Goal: Task Accomplishment & Management: Use online tool/utility

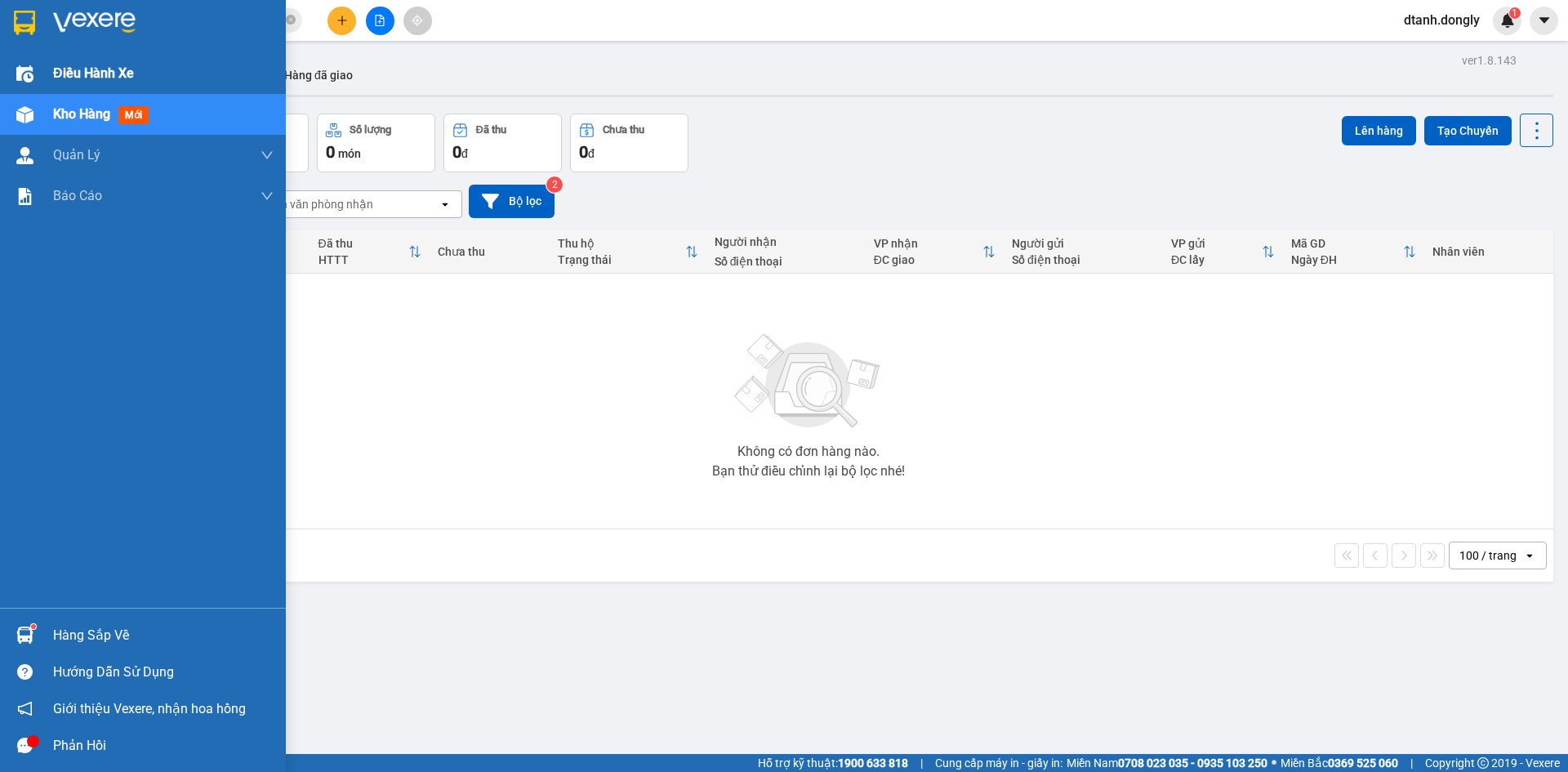
click at [91, 62] on div "Điều hành xe" at bounding box center [163, 73] width 220 height 41
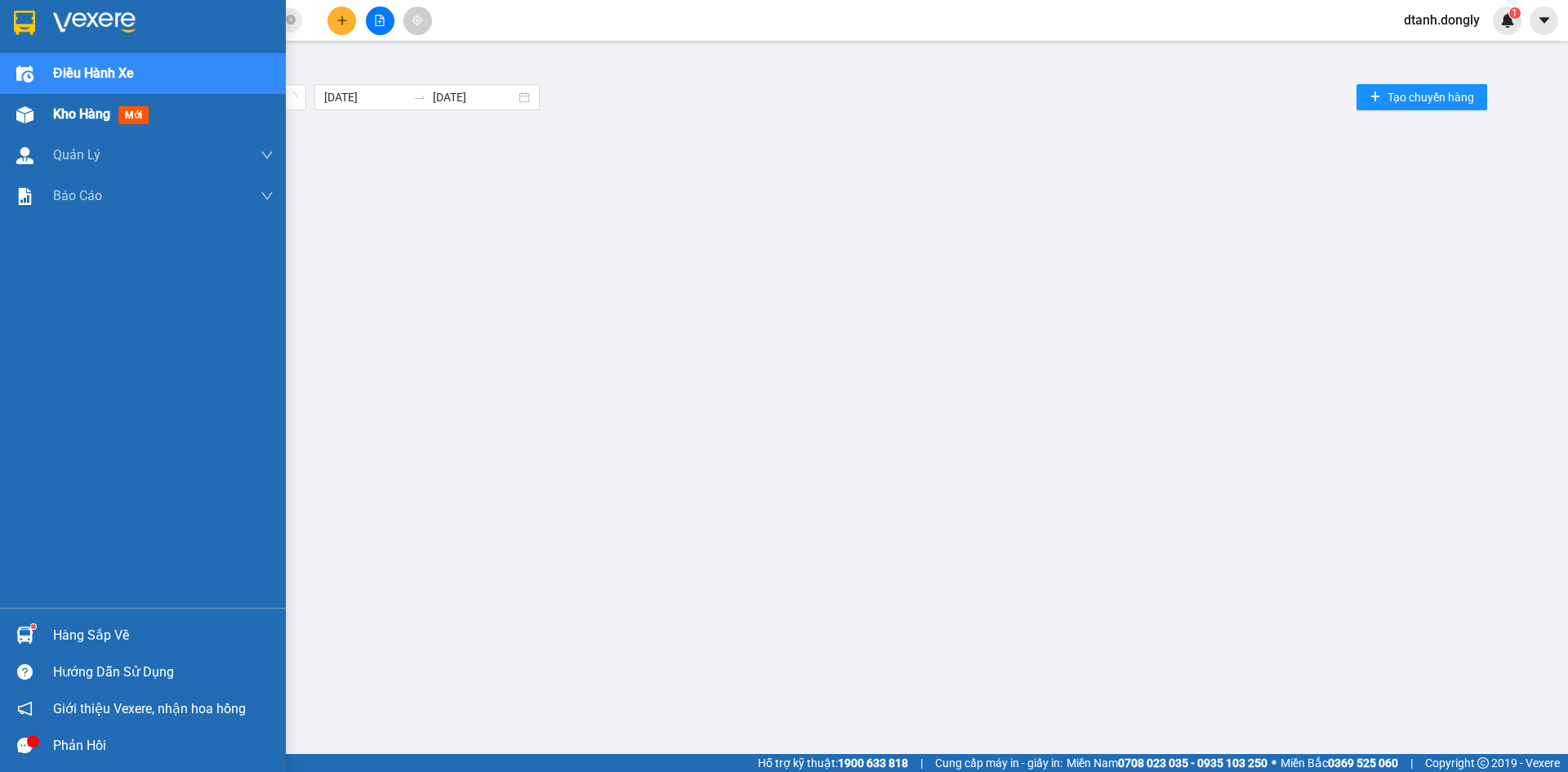
click at [85, 115] on span "Kho hàng" at bounding box center [82, 114] width 57 height 16
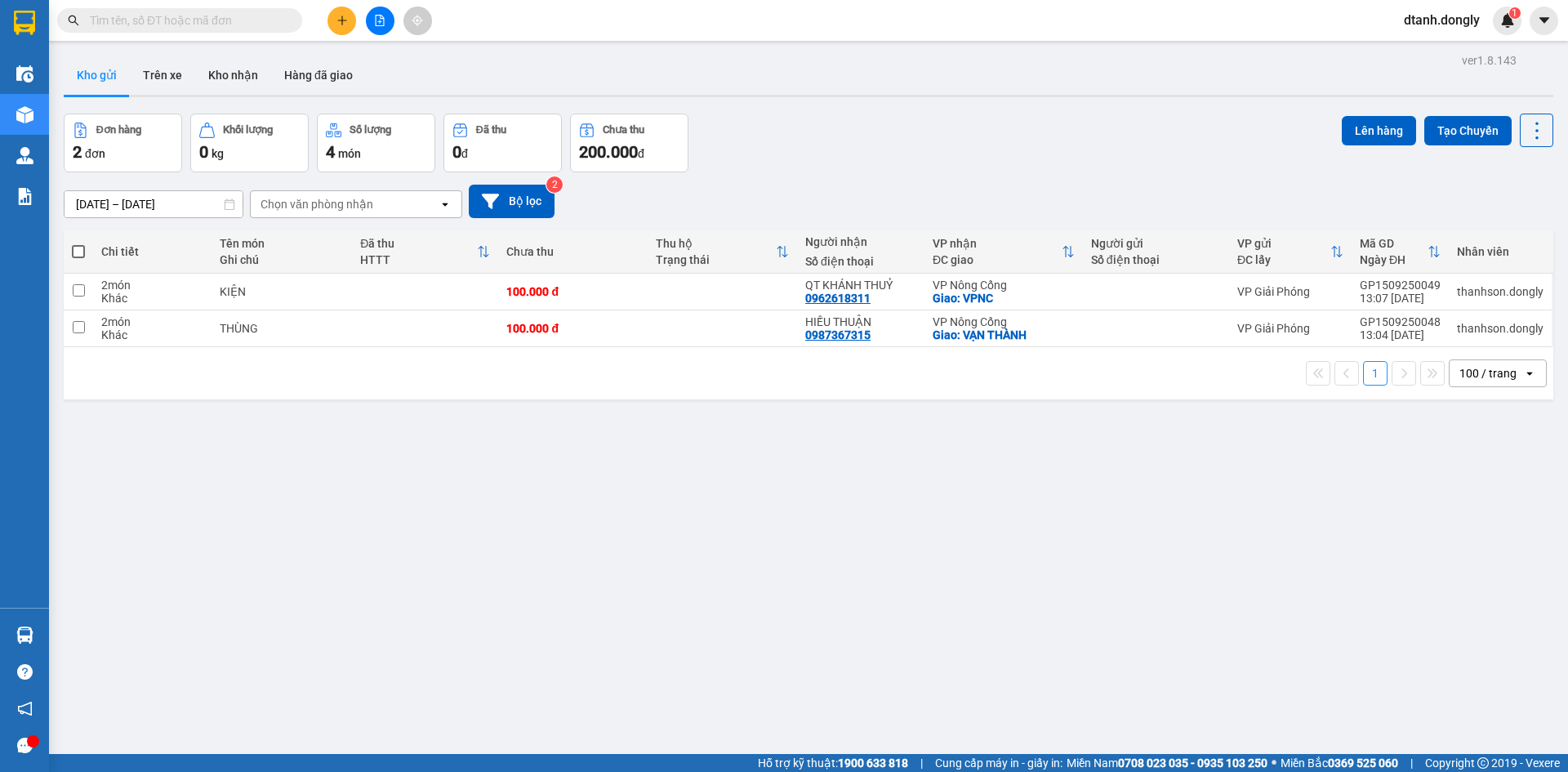
click at [75, 252] on span at bounding box center [78, 252] width 13 height 13
click at [78, 244] on input "checkbox" at bounding box center [78, 244] width 0 height 0
checkbox input "true"
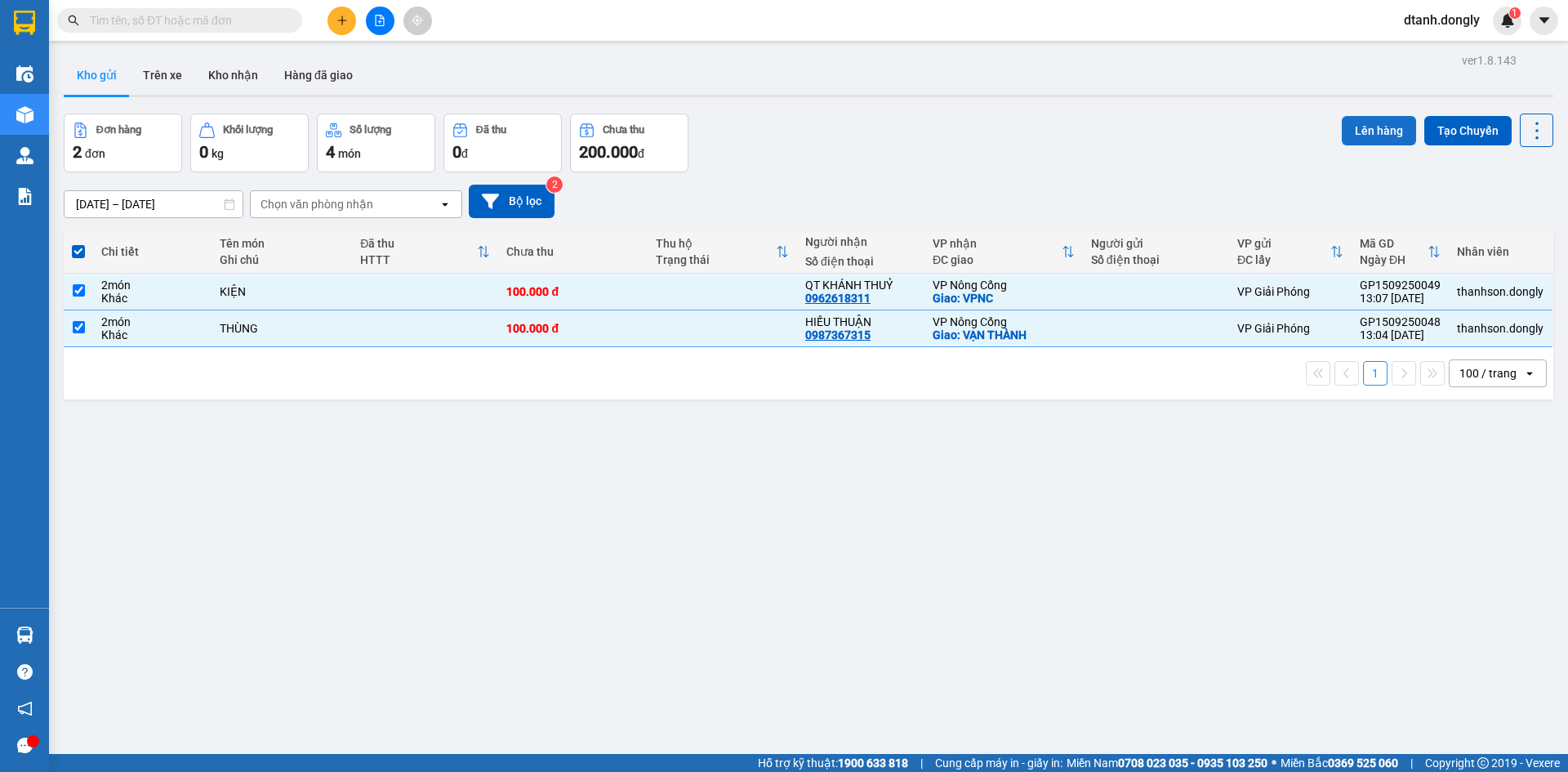
click at [1373, 129] on button "Lên hàng" at bounding box center [1379, 131] width 75 height 29
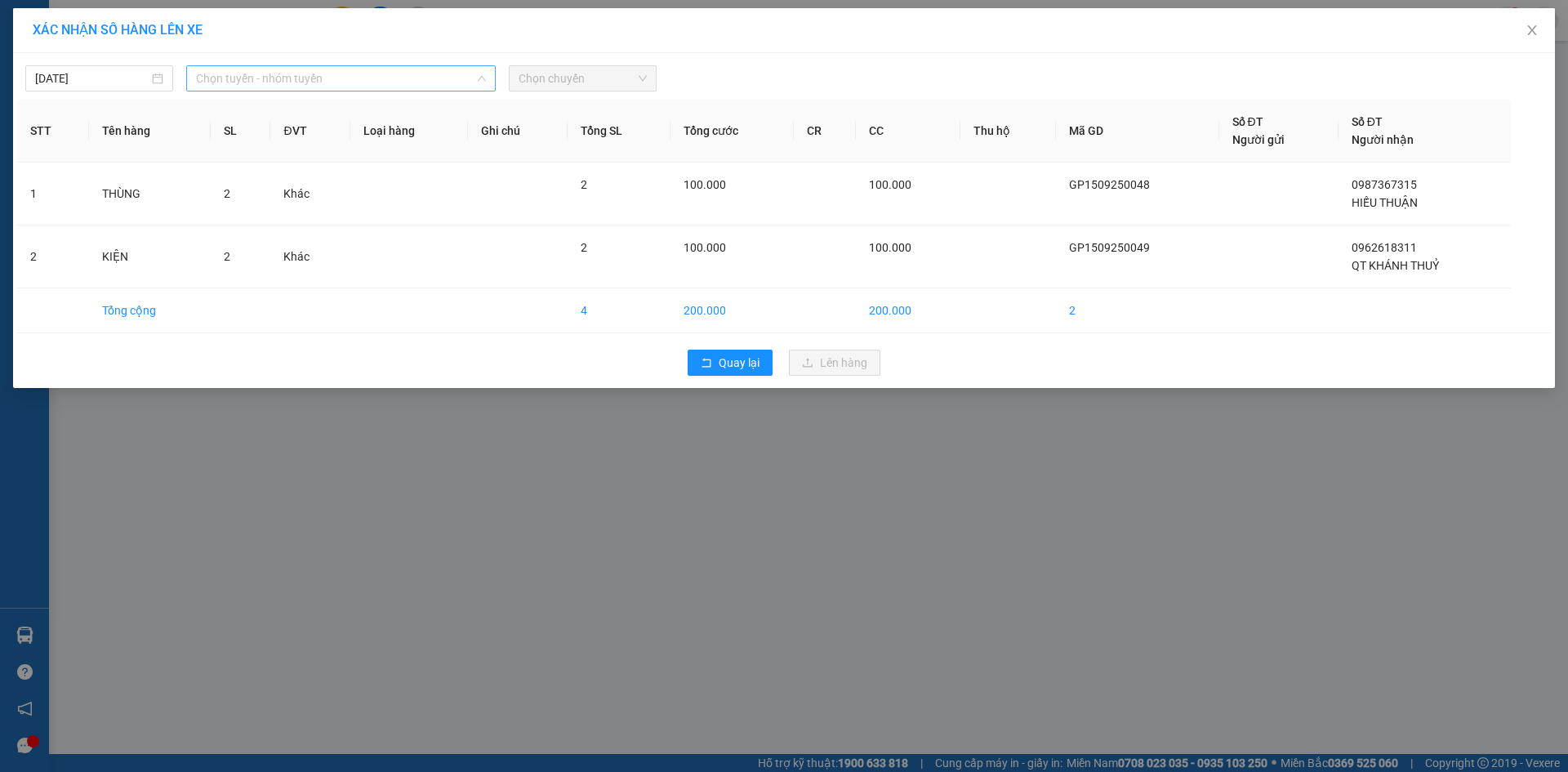
click at [421, 79] on span "Chọn tuyến - nhóm tuyến" at bounding box center [341, 78] width 290 height 24
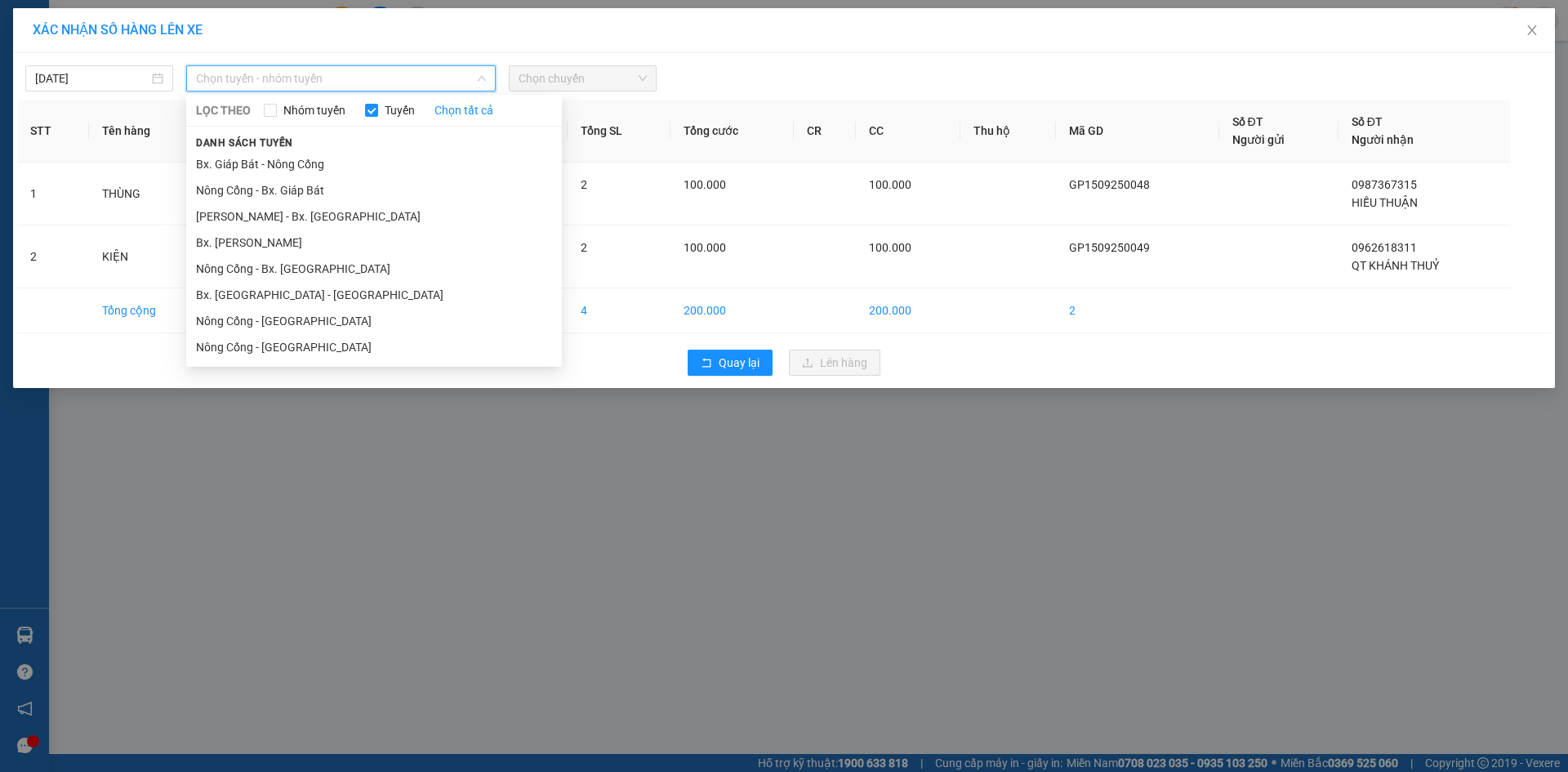
drag, startPoint x: 373, startPoint y: 160, endPoint x: 393, endPoint y: 160, distance: 20.0
click at [379, 160] on li "Bx. Giáp Bát - Nông Cống" at bounding box center [374, 164] width 376 height 26
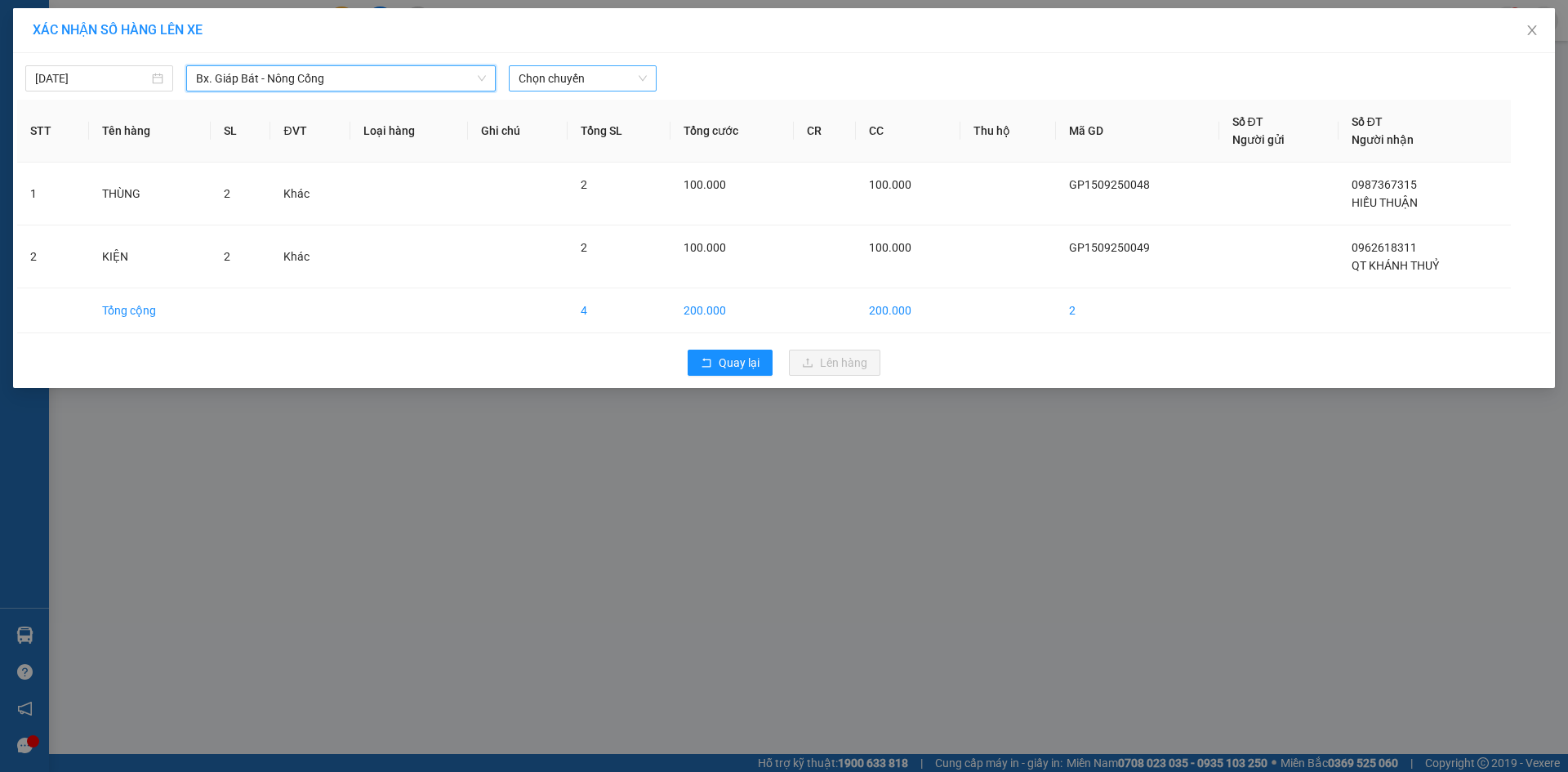
click at [639, 77] on span "Chọn chuyến" at bounding box center [583, 78] width 128 height 24
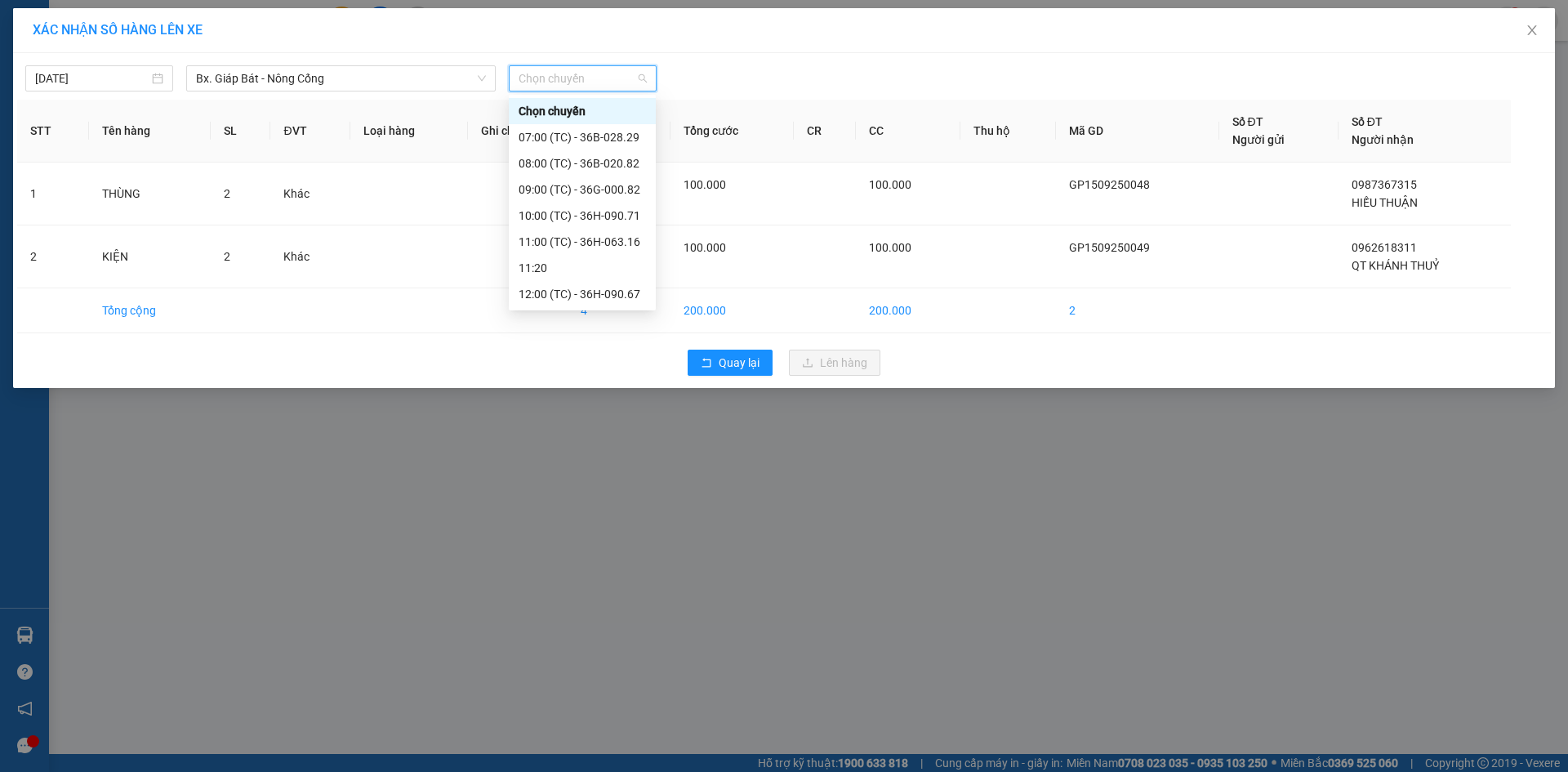
scroll to position [163, 0]
click at [582, 206] on div "14:00 (TC) - 36B-014.66" at bounding box center [582, 209] width 127 height 18
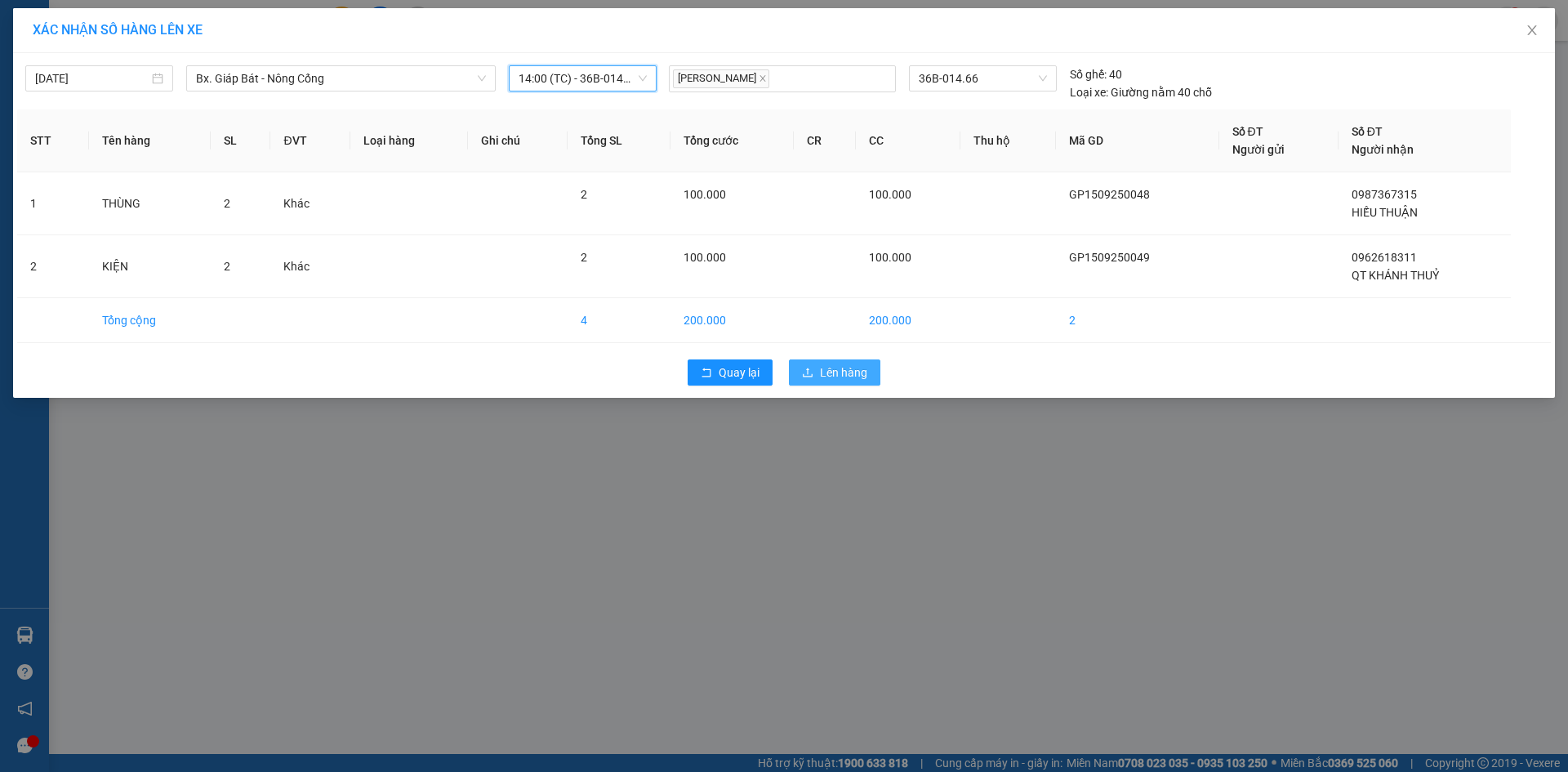
click at [855, 375] on span "Lên hàng" at bounding box center [844, 372] width 48 height 18
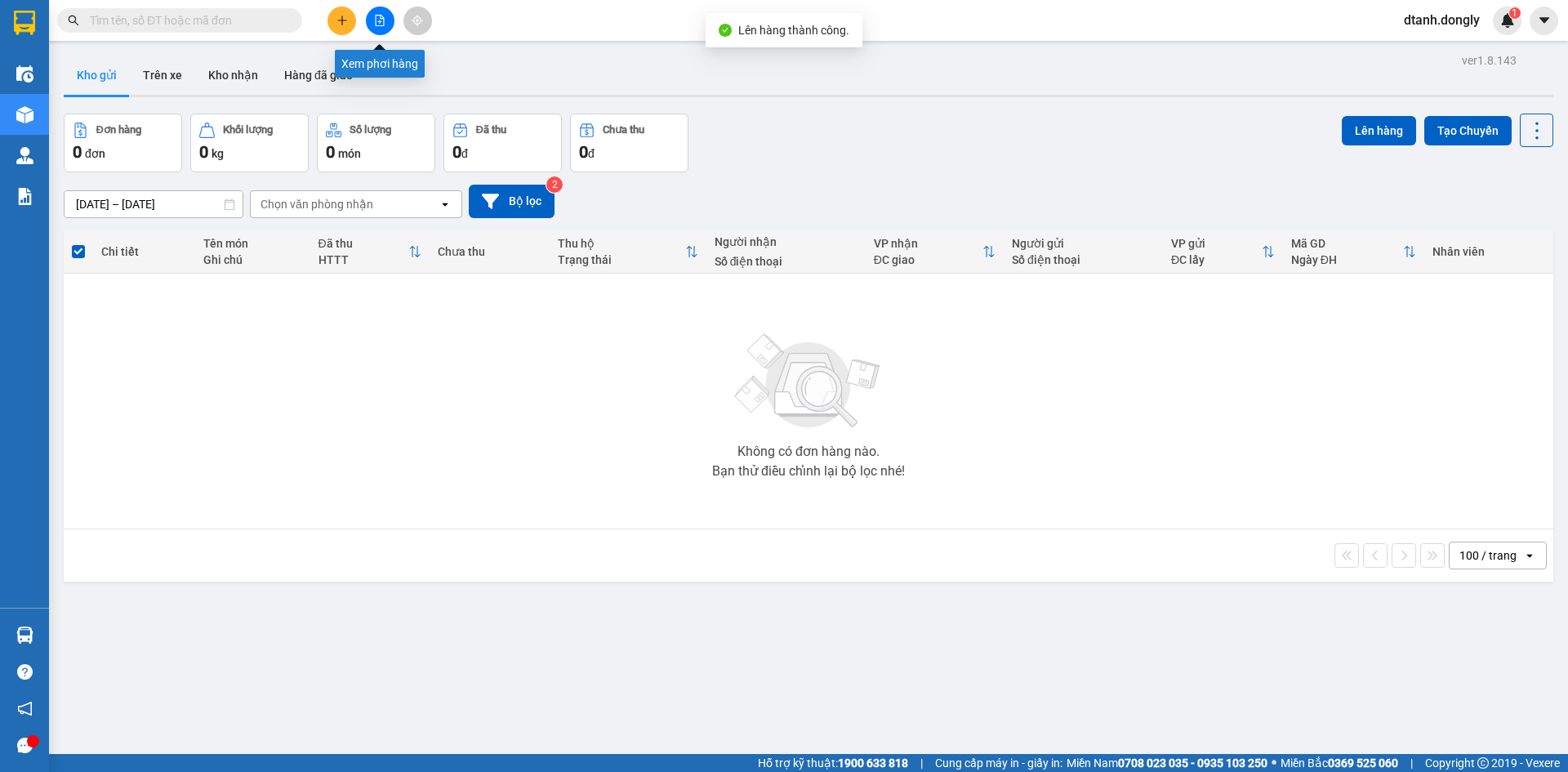
click at [376, 18] on icon "file-add" at bounding box center [380, 20] width 9 height 11
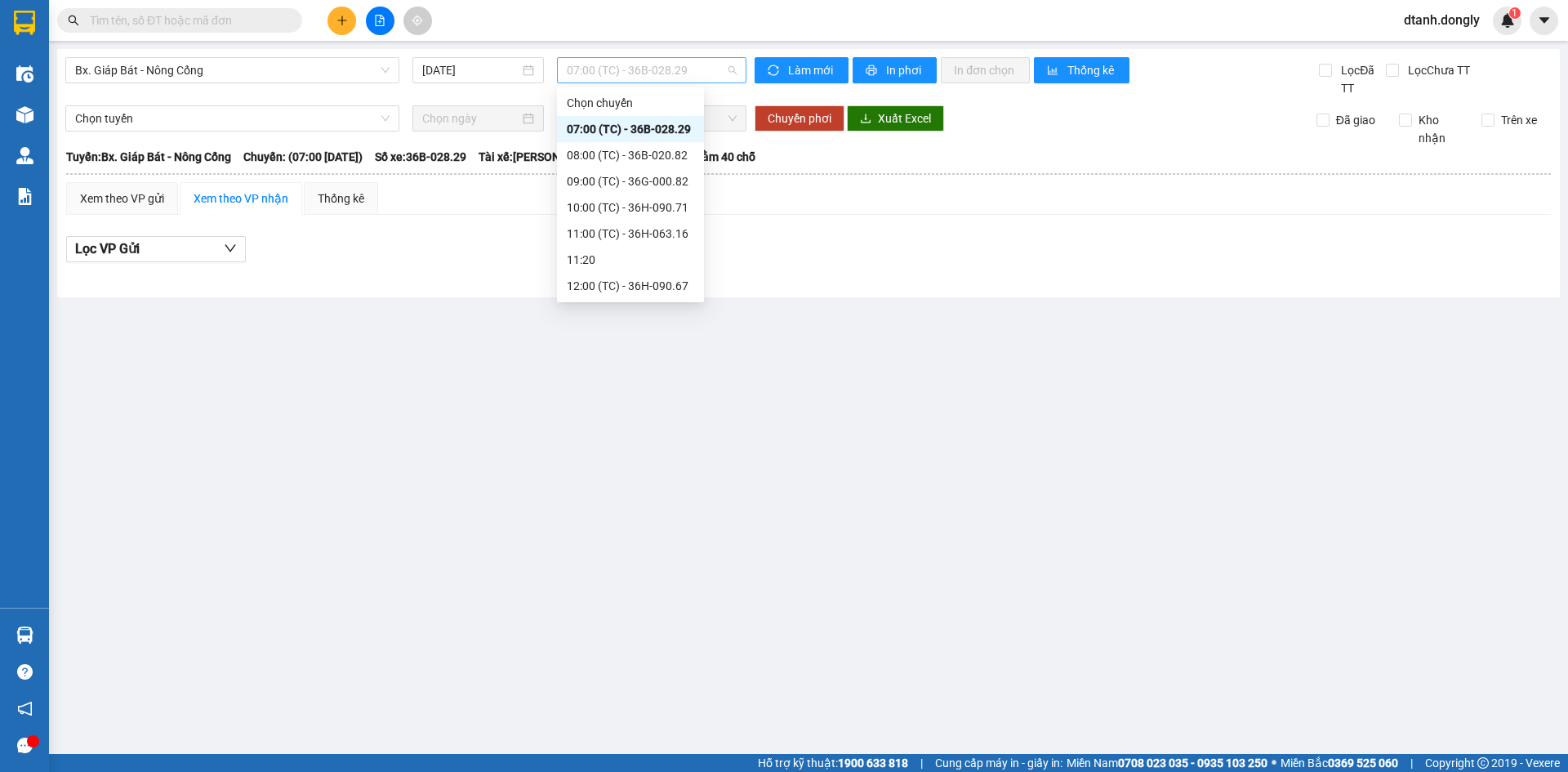
click at [729, 72] on span "07:00 (TC) - 36B-028.29" at bounding box center [652, 70] width 170 height 24
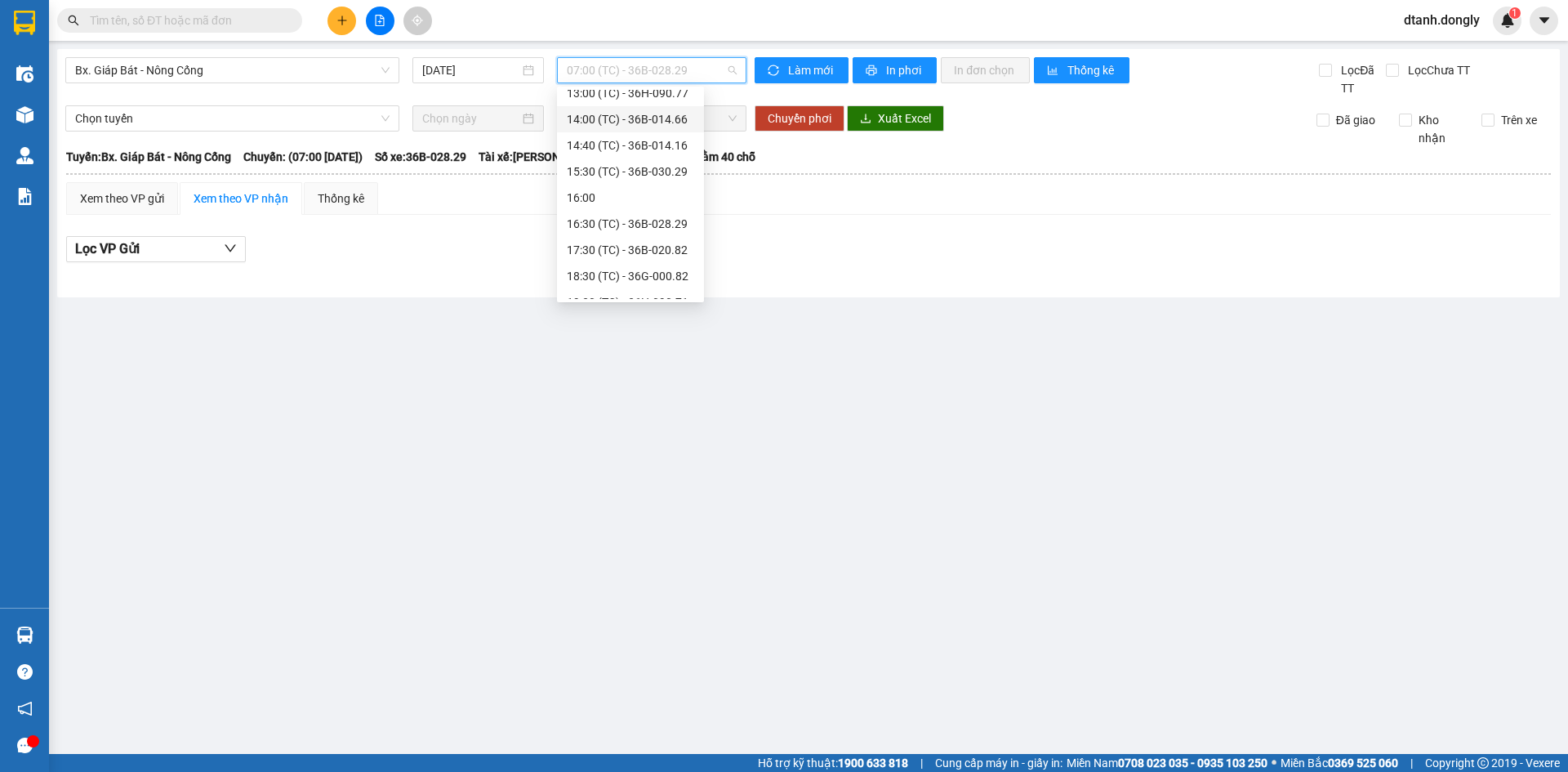
drag, startPoint x: 638, startPoint y: 118, endPoint x: 689, endPoint y: 117, distance: 51.0
click at [644, 117] on div "14:00 (TC) - 36B-014.66" at bounding box center [630, 119] width 127 height 18
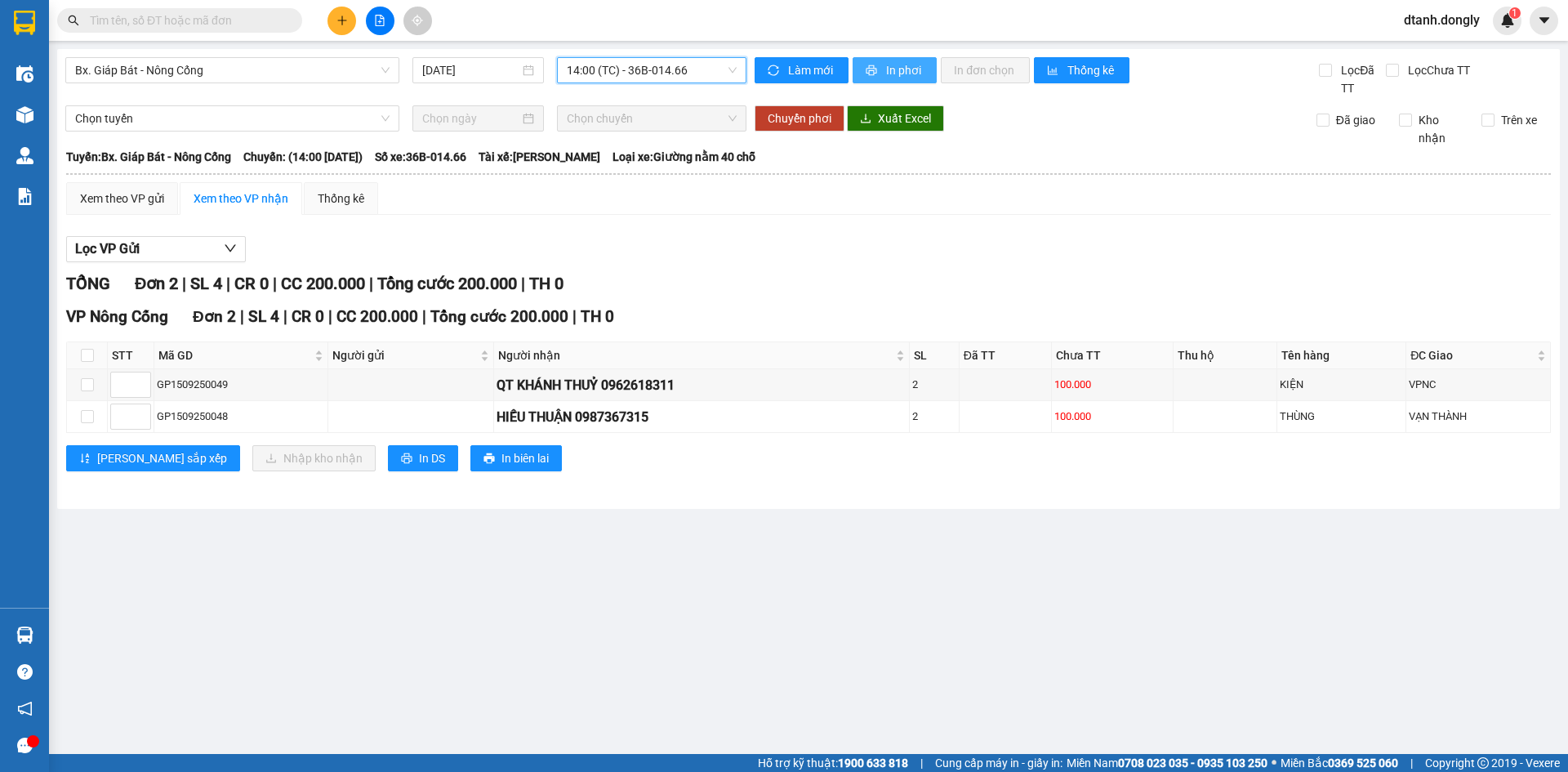
click at [897, 63] on span "In phơi" at bounding box center [905, 70] width 37 height 18
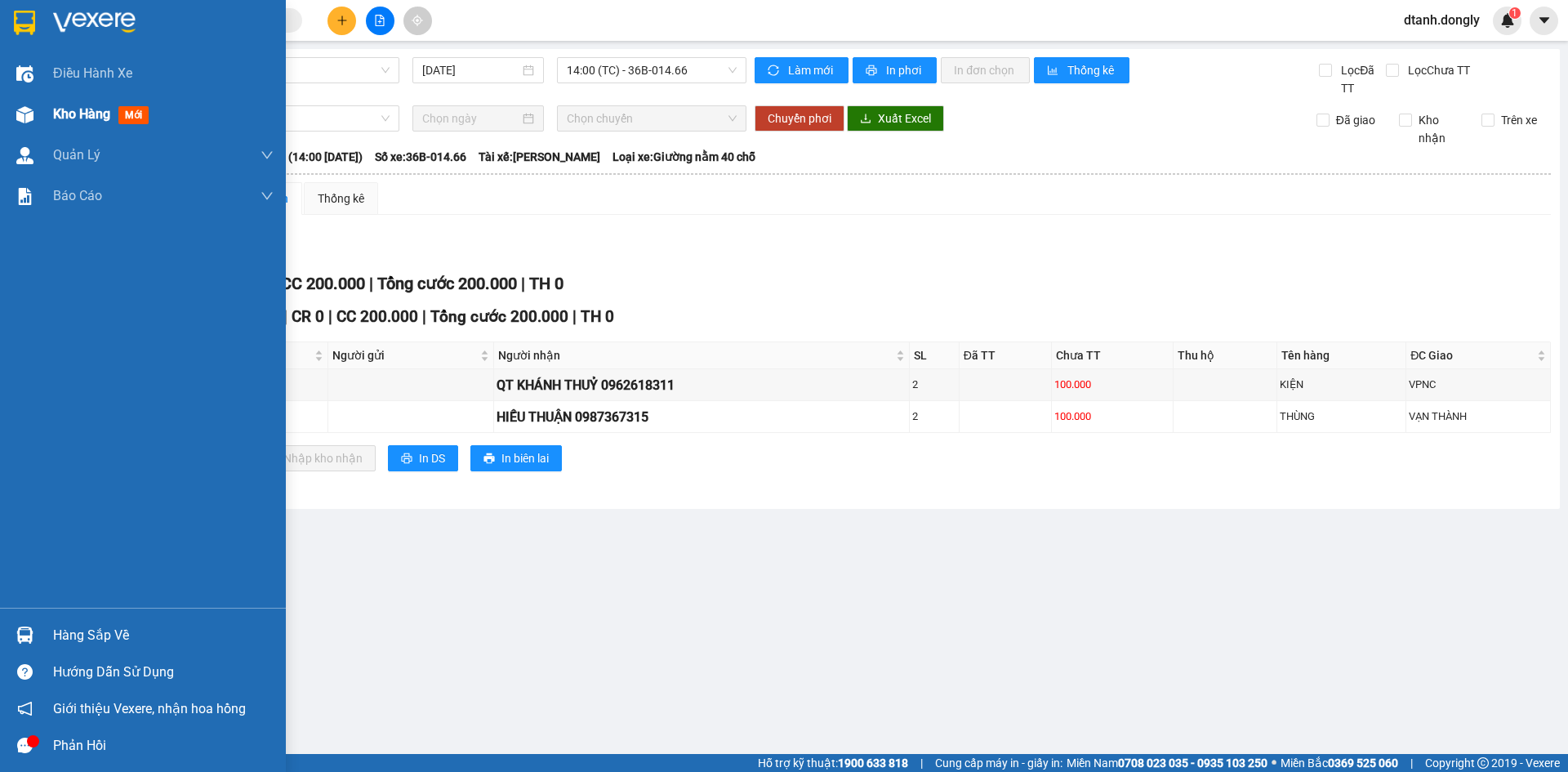
click at [78, 110] on span "Kho hàng" at bounding box center [82, 114] width 57 height 16
